Goal: Task Accomplishment & Management: Complete application form

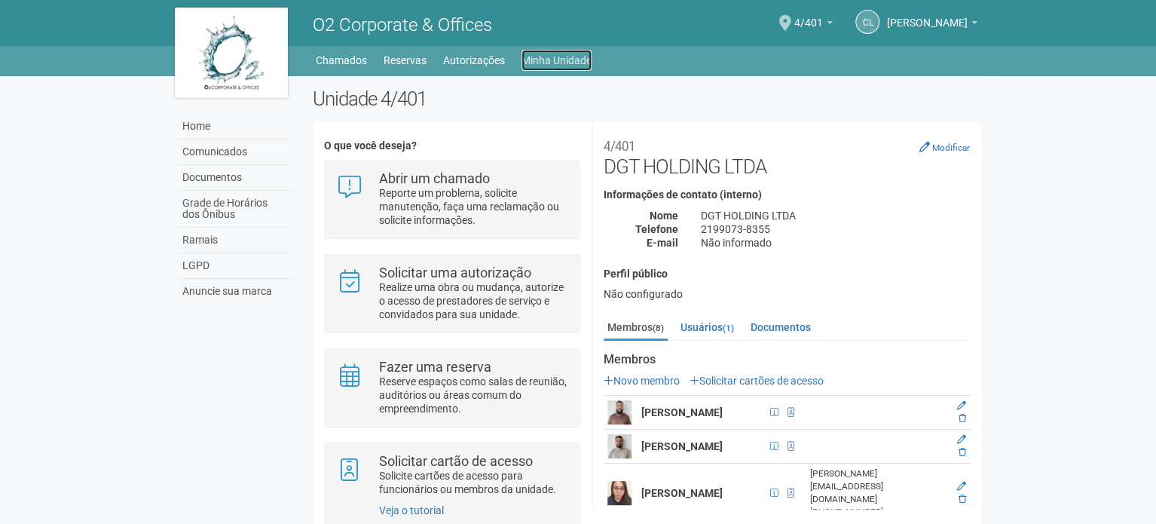
click at [579, 60] on link "Minha Unidade" at bounding box center [556, 60] width 70 height 21
click at [456, 66] on link "Autorizações" at bounding box center [474, 60] width 62 height 21
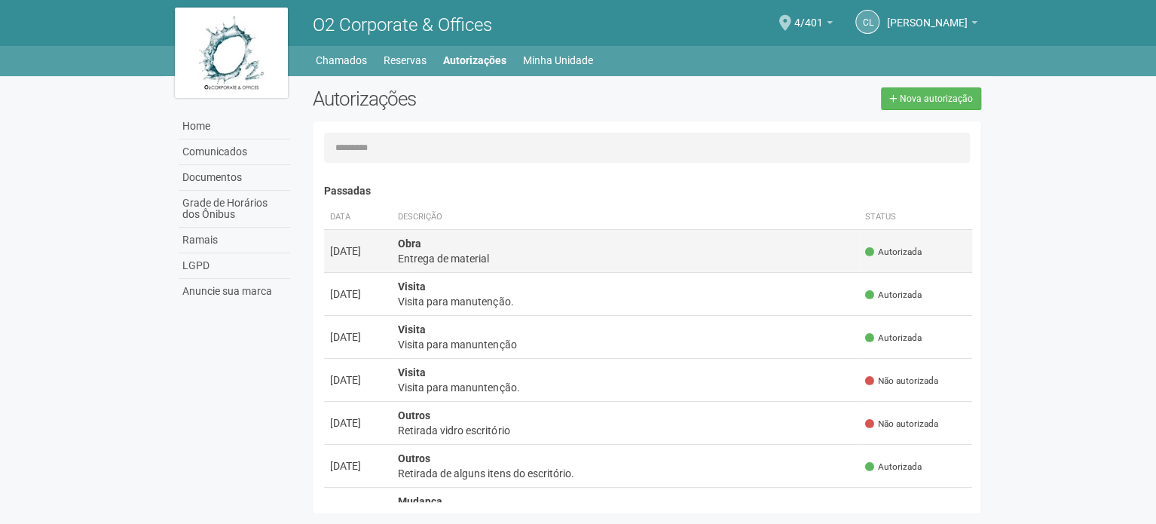
click at [657, 258] on div "Entrega de material" at bounding box center [625, 258] width 455 height 15
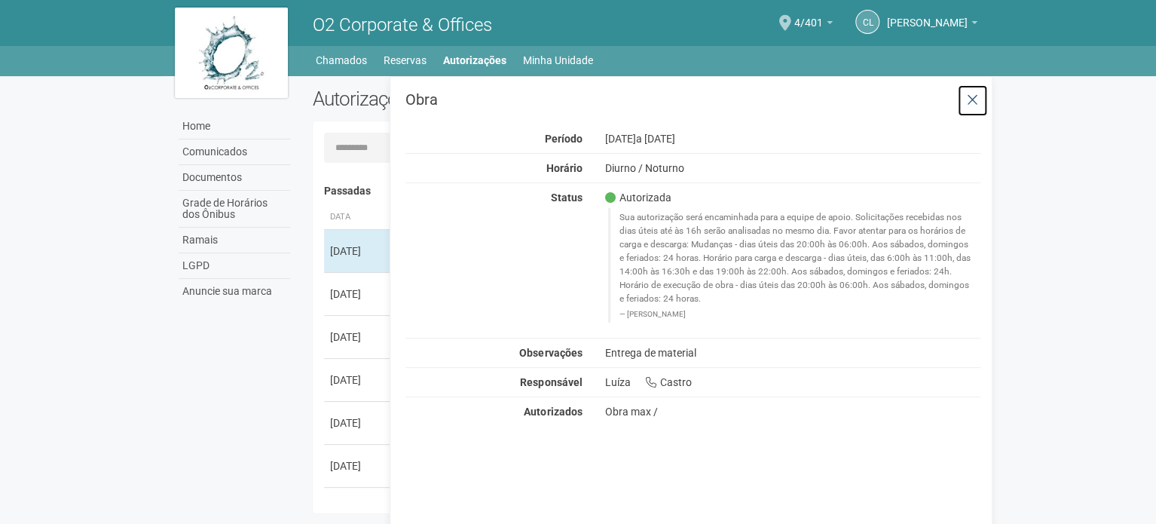
click at [967, 99] on icon at bounding box center [972, 100] width 11 height 15
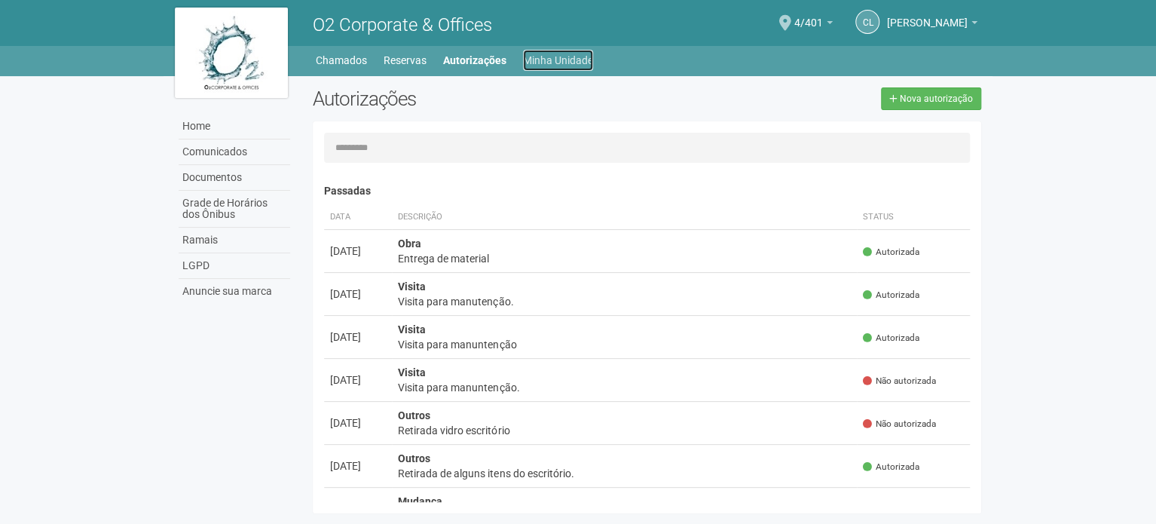
click at [541, 65] on link "Minha Unidade" at bounding box center [558, 60] width 70 height 21
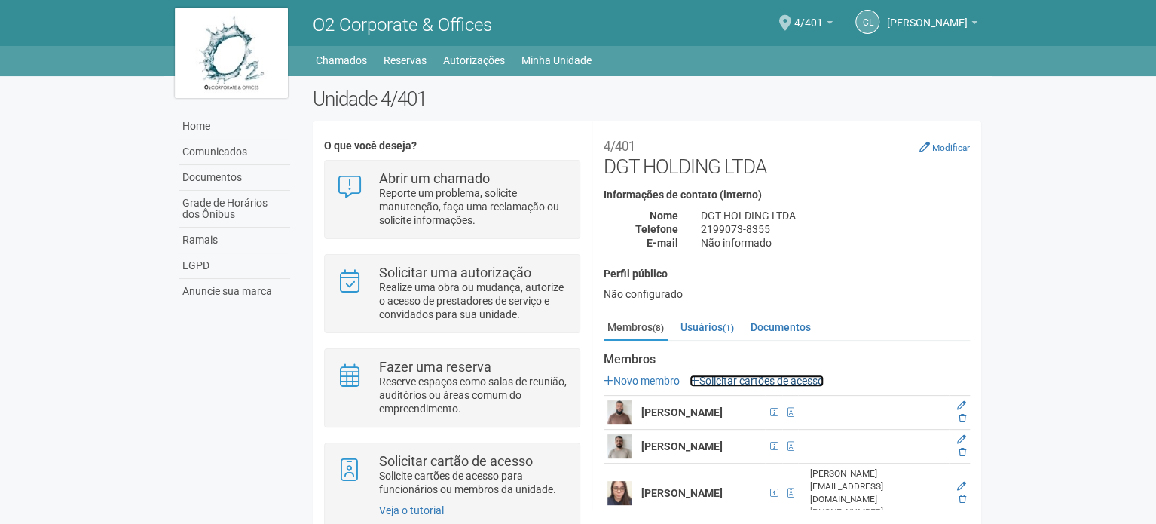
click at [774, 378] on link "Solicitar cartões de acesso" at bounding box center [756, 380] width 134 height 12
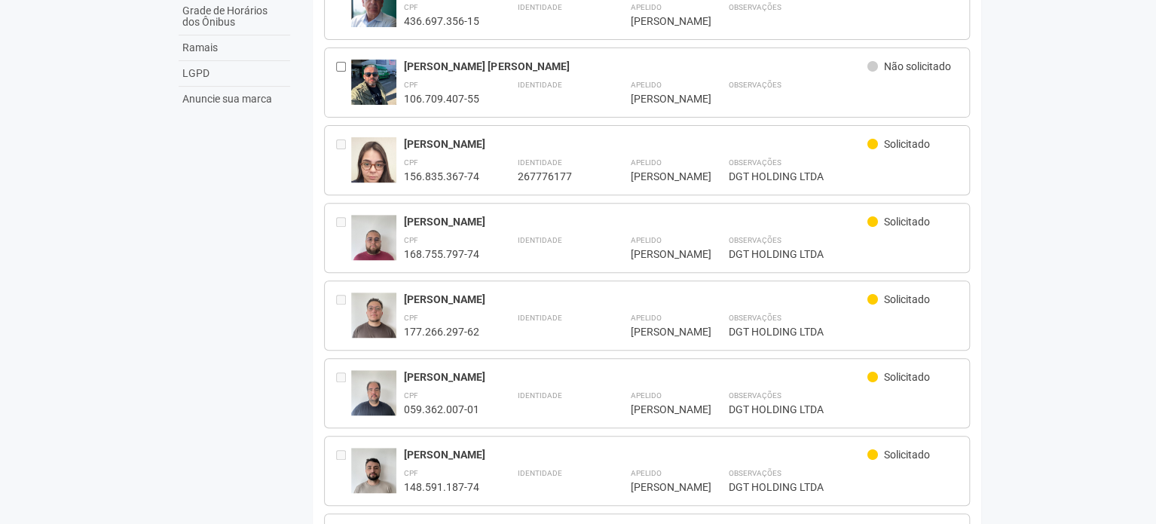
scroll to position [226, 0]
